Goal: Book appointment/travel/reservation

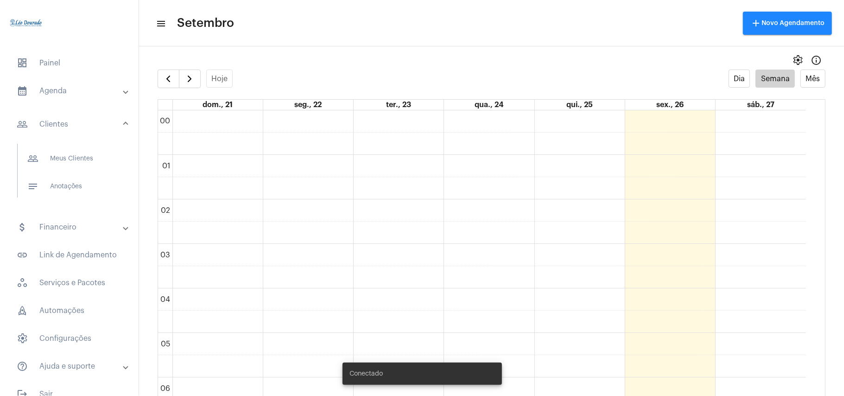
scroll to position [268, 0]
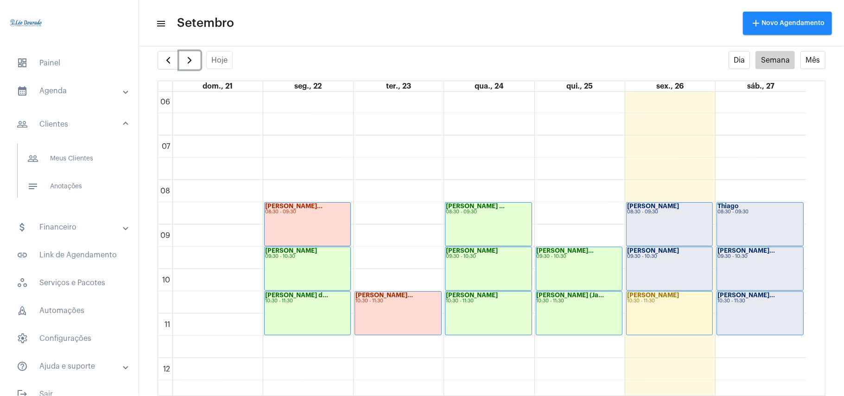
click at [193, 56] on span "button" at bounding box center [189, 60] width 11 height 11
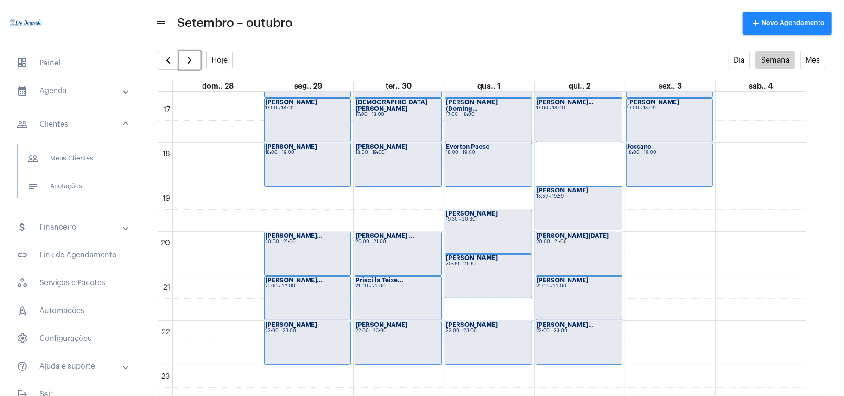
scroll to position [764, 0]
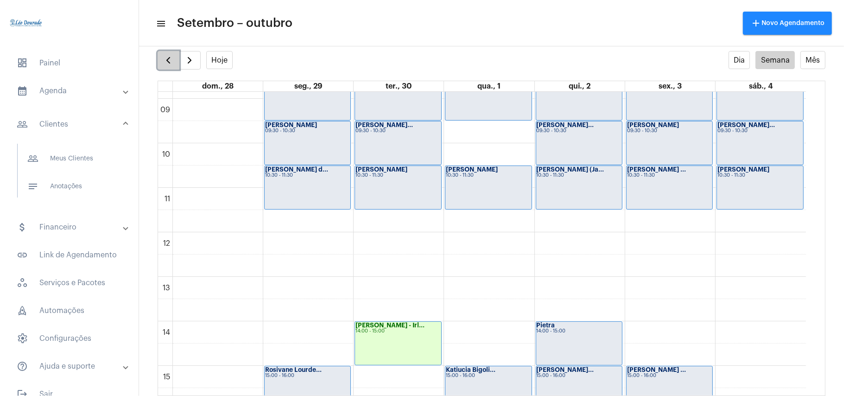
click at [160, 64] on button "button" at bounding box center [169, 60] width 22 height 19
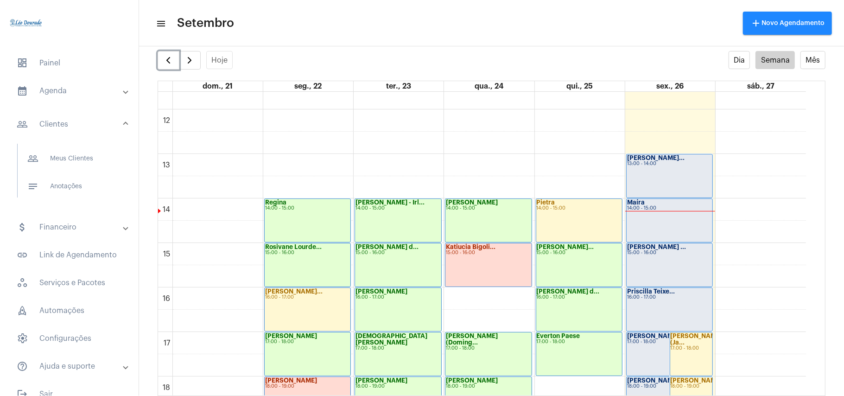
scroll to position [515, 0]
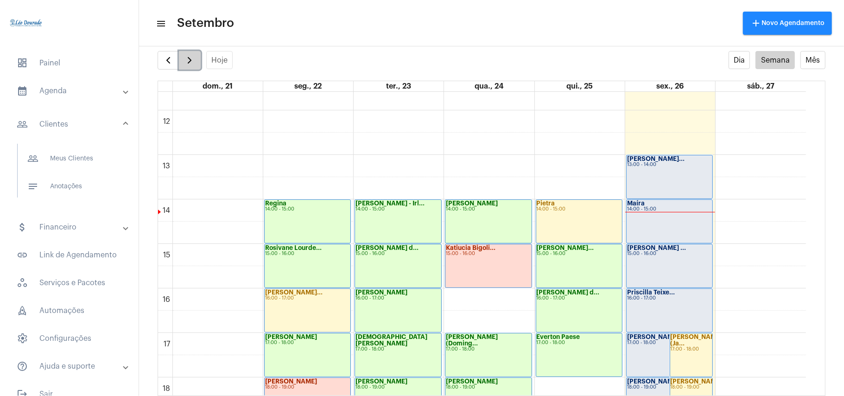
click at [188, 58] on span "button" at bounding box center [189, 60] width 11 height 11
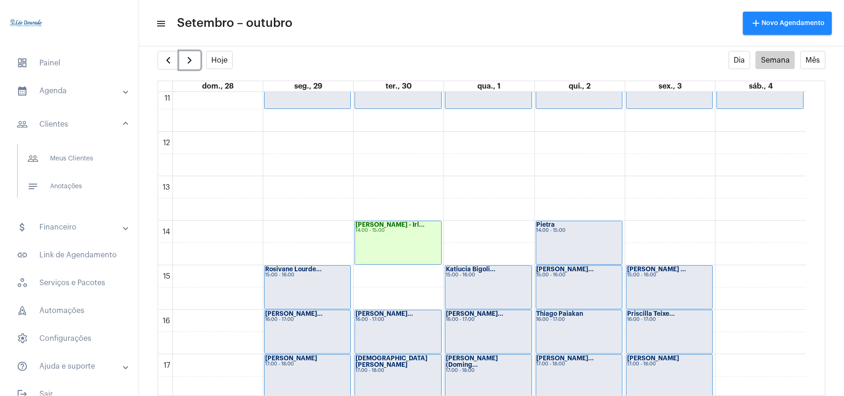
scroll to position [514, 0]
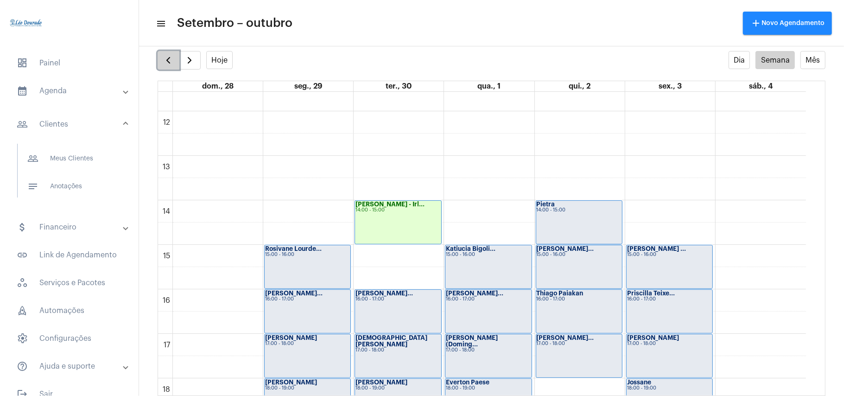
click at [168, 57] on span "button" at bounding box center [168, 60] width 11 height 11
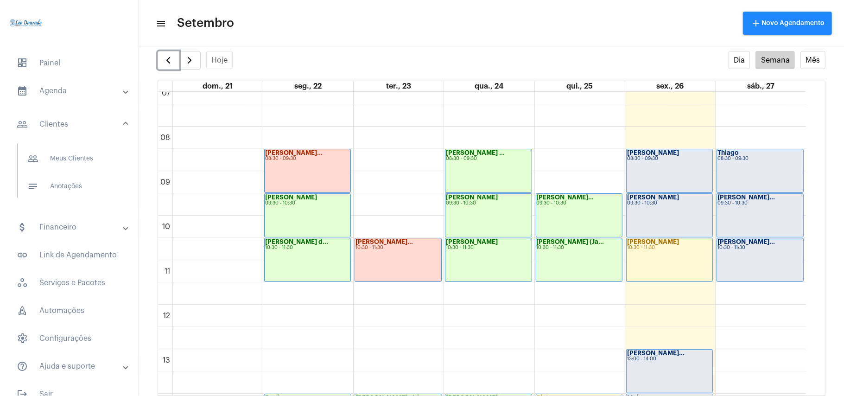
scroll to position [392, 0]
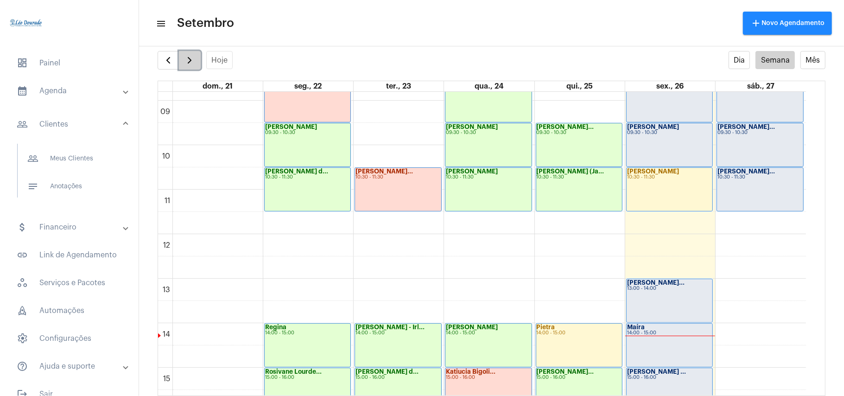
click at [191, 56] on span "button" at bounding box center [189, 60] width 11 height 11
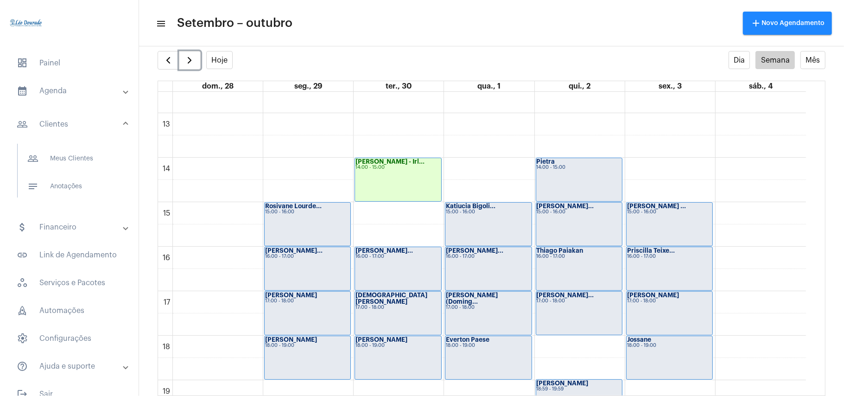
scroll to position [577, 0]
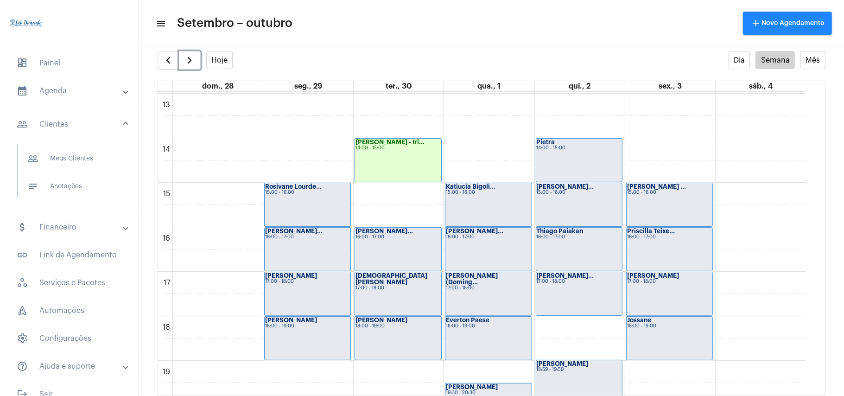
click at [666, 154] on div "00 01 02 03 04 05 06 07 08 09 10 11 12 13 14 15 16 17 18 19 20 21 22 23 [PERSON…" at bounding box center [482, 49] width 648 height 1068
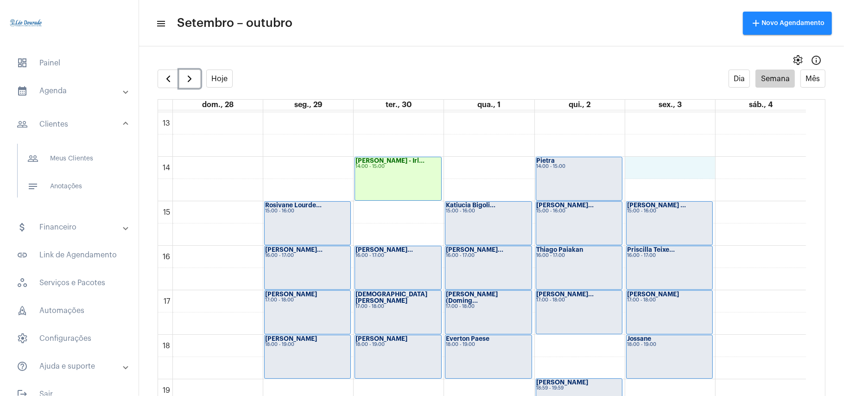
scroll to position [453, 0]
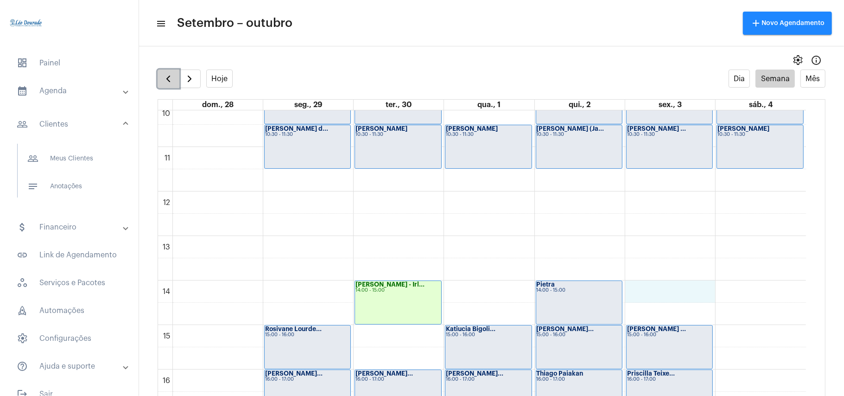
click at [172, 78] on span "button" at bounding box center [168, 78] width 11 height 11
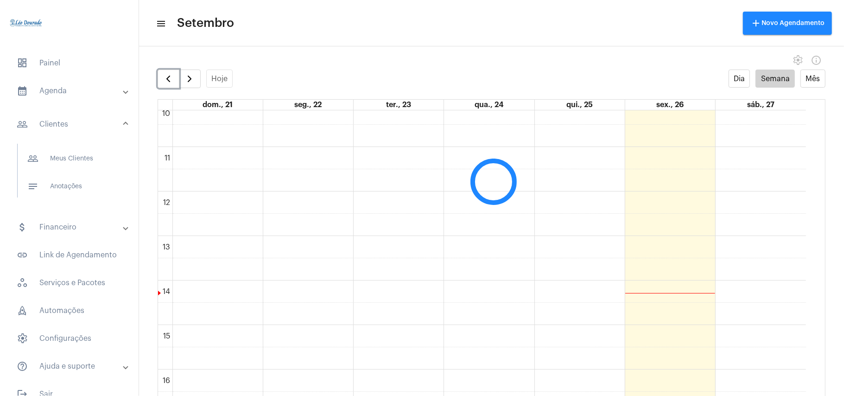
scroll to position [268, 0]
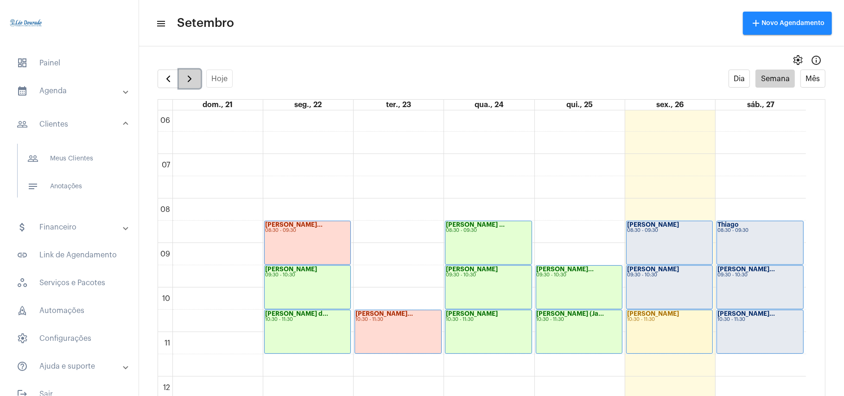
click at [188, 77] on span "button" at bounding box center [189, 78] width 11 height 11
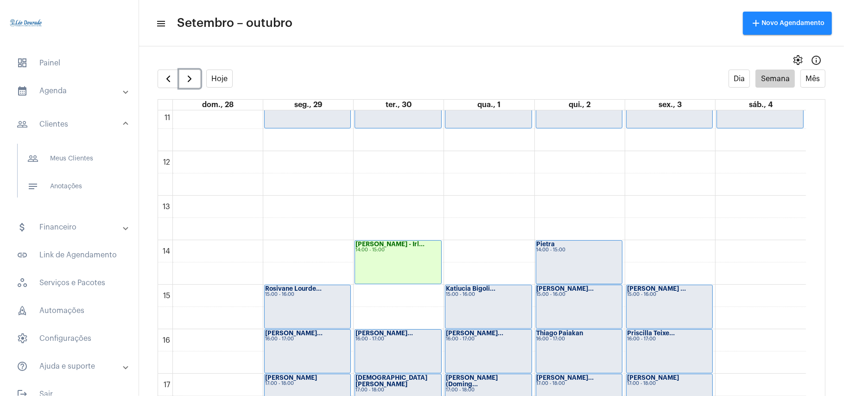
scroll to position [514, 0]
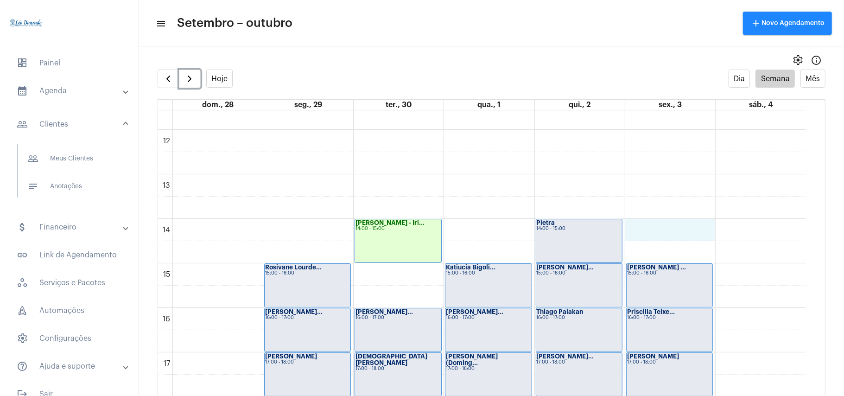
click at [659, 234] on div "00 01 02 03 04 05 06 07 08 09 10 11 12 13 14 15 16 17 18 19 20 21 22 23 [PERSON…" at bounding box center [482, 130] width 648 height 1068
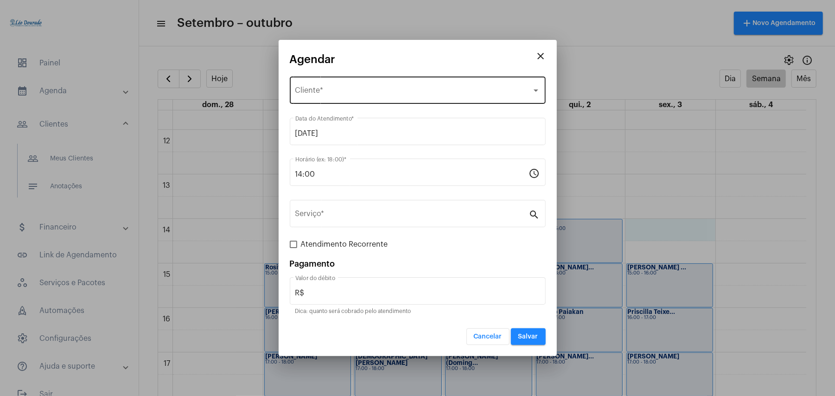
click at [387, 95] on div "Selecione o Cliente" at bounding box center [413, 92] width 236 height 8
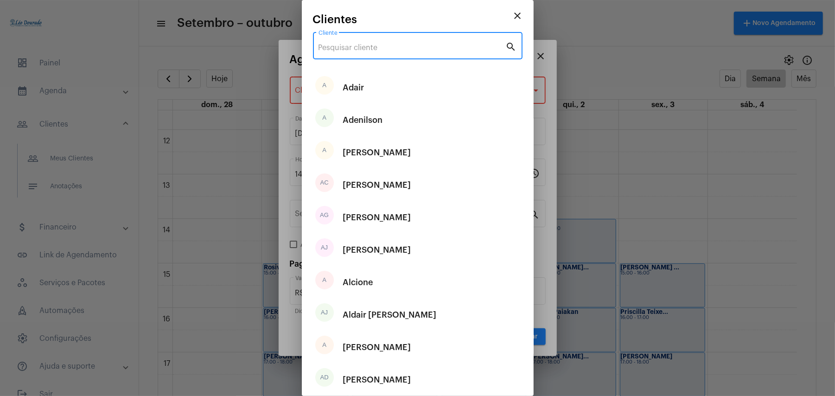
click at [395, 47] on input "Cliente" at bounding box center [411, 48] width 187 height 8
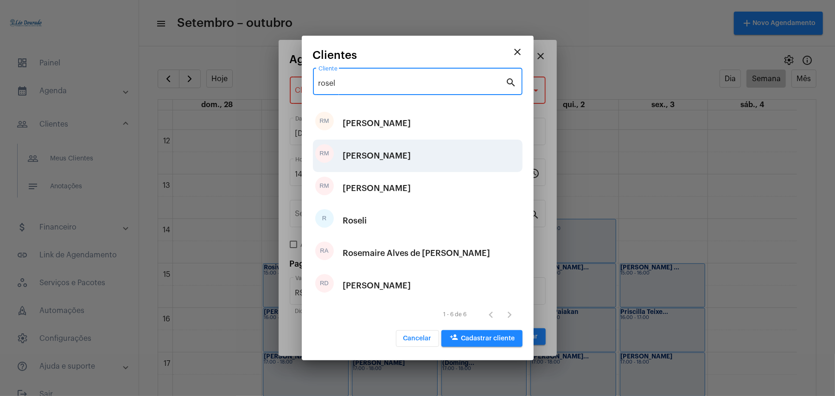
type input "rosel"
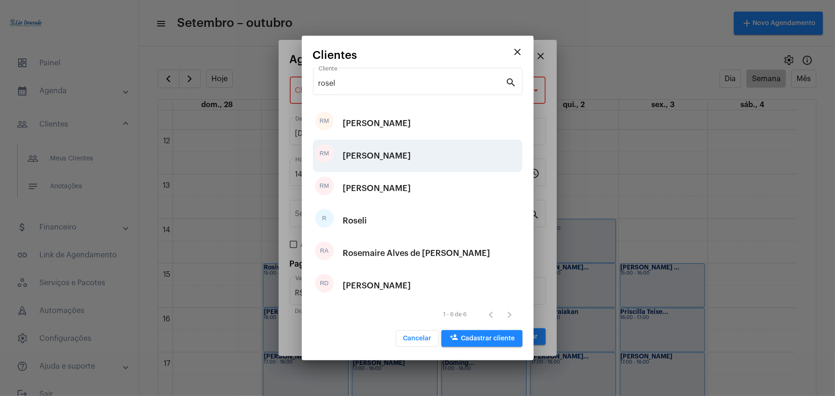
click at [411, 158] on div "[PERSON_NAME]" at bounding box center [377, 156] width 68 height 28
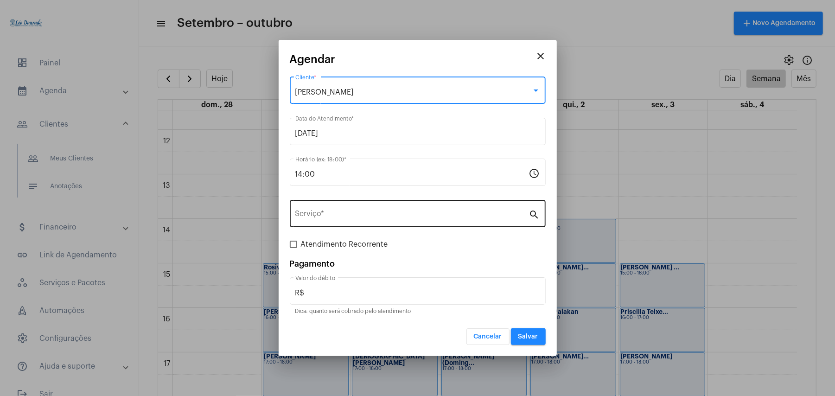
click at [348, 218] on input "Serviço *" at bounding box center [412, 215] width 234 height 8
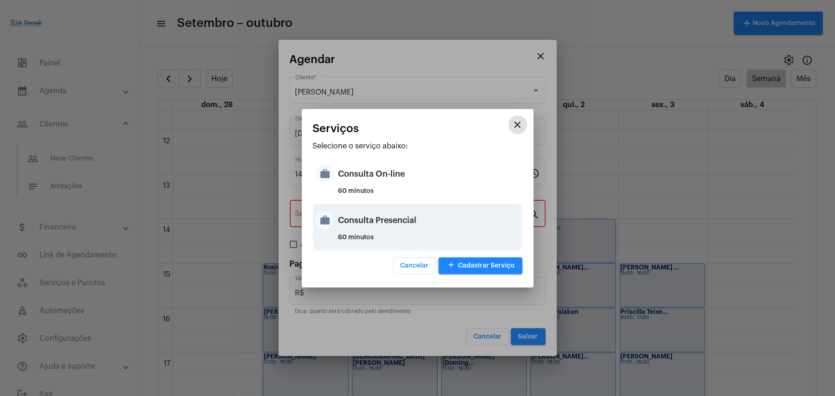
click at [350, 222] on div "Consulta Presencial" at bounding box center [429, 220] width 182 height 28
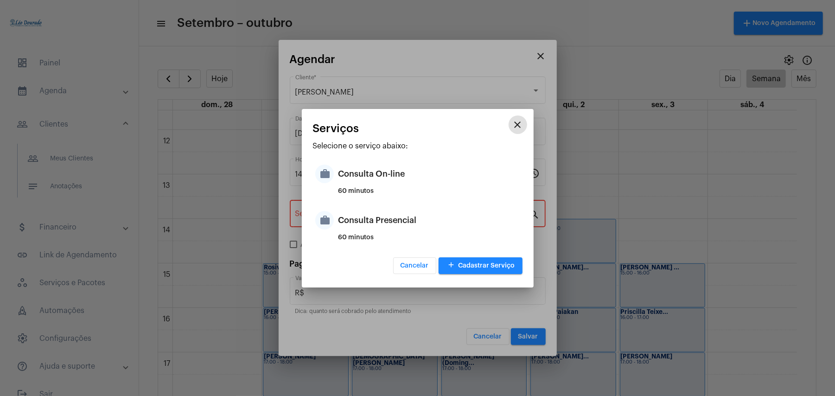
type input "Consulta Presencial"
type input "R$ 150"
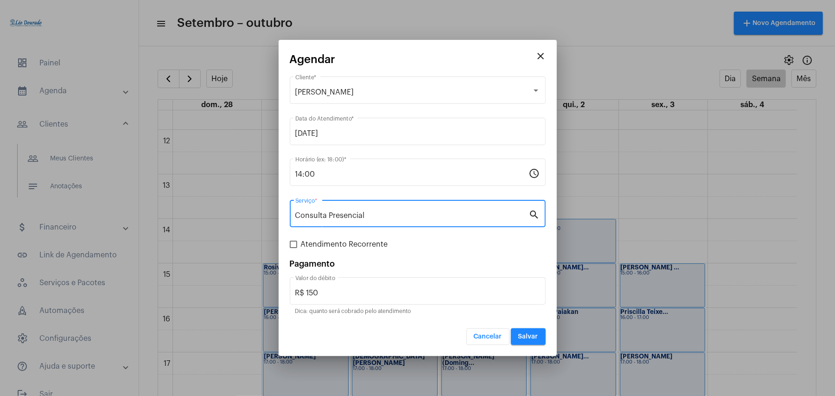
click at [519, 326] on div "Cancelar Salvar" at bounding box center [418, 331] width 256 height 28
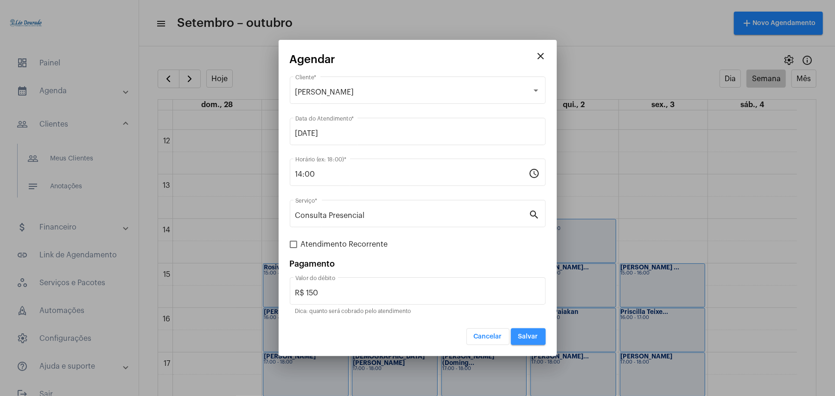
click at [525, 337] on span "Salvar" at bounding box center [528, 336] width 20 height 6
